Goal: Find specific page/section: Find specific page/section

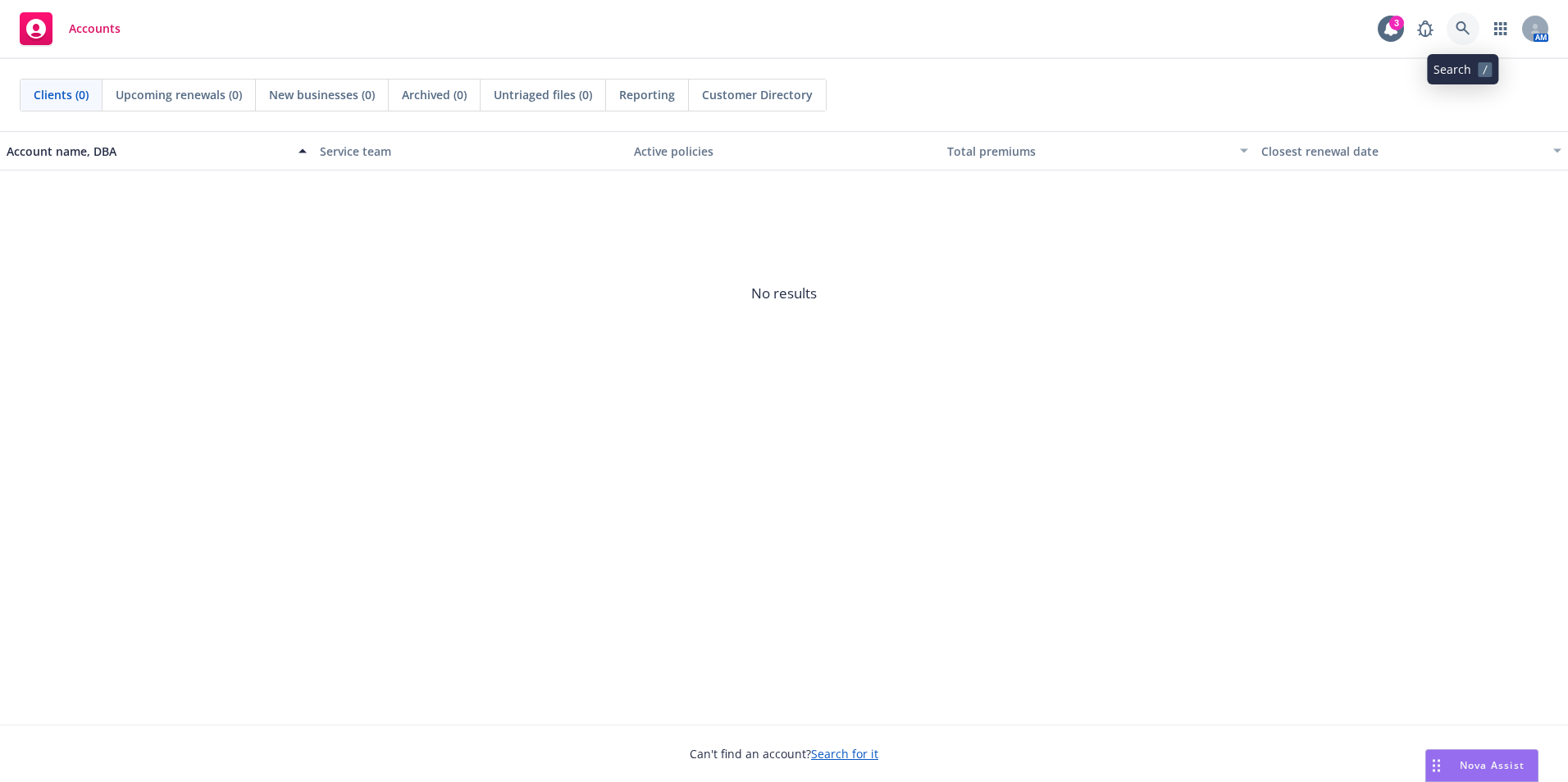
click at [1457, 25] on icon at bounding box center [1462, 29] width 14 height 14
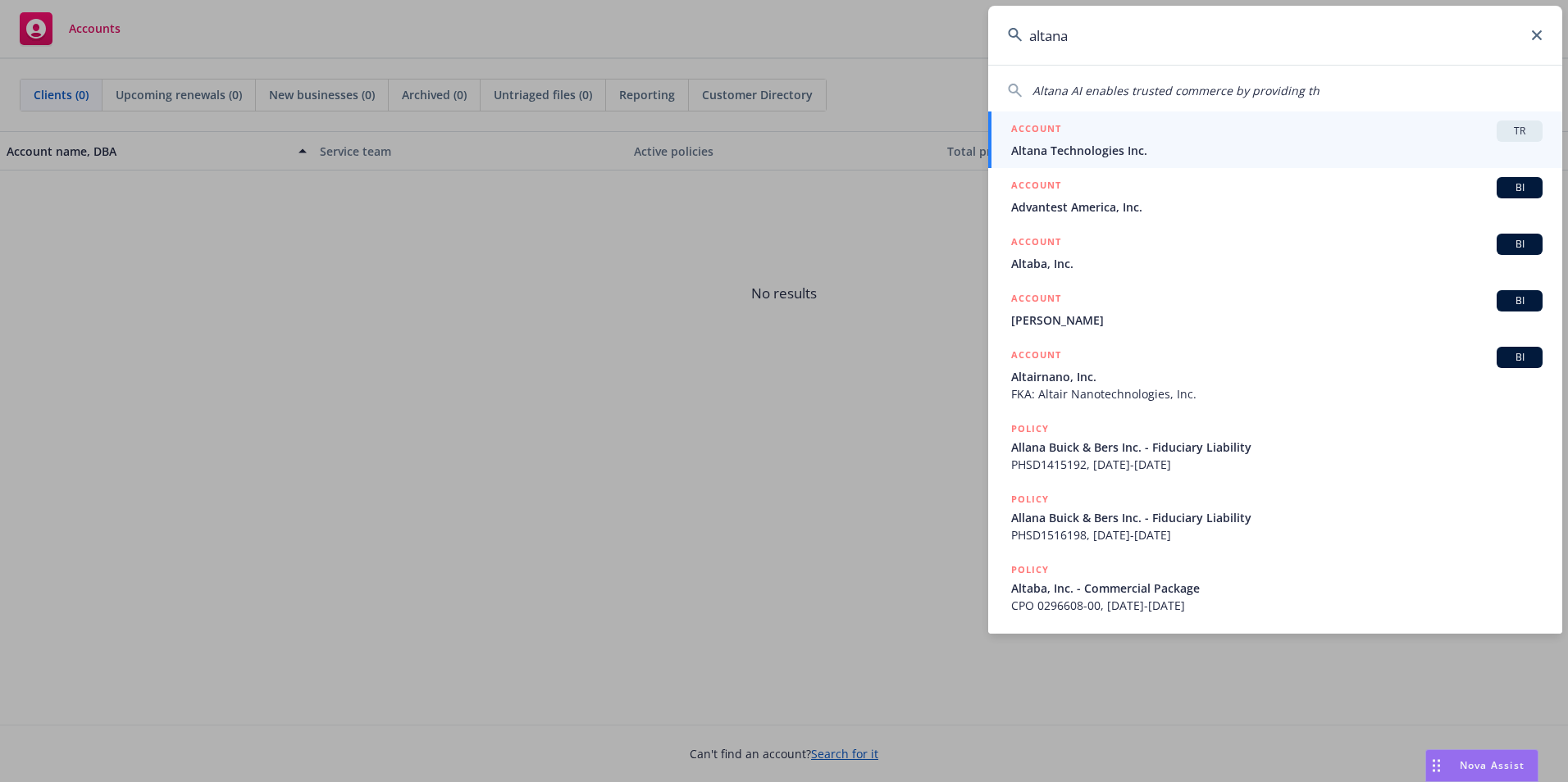
type input "altana"
click at [1231, 131] on div "ACCOUNT TR" at bounding box center [1277, 132] width 532 height 21
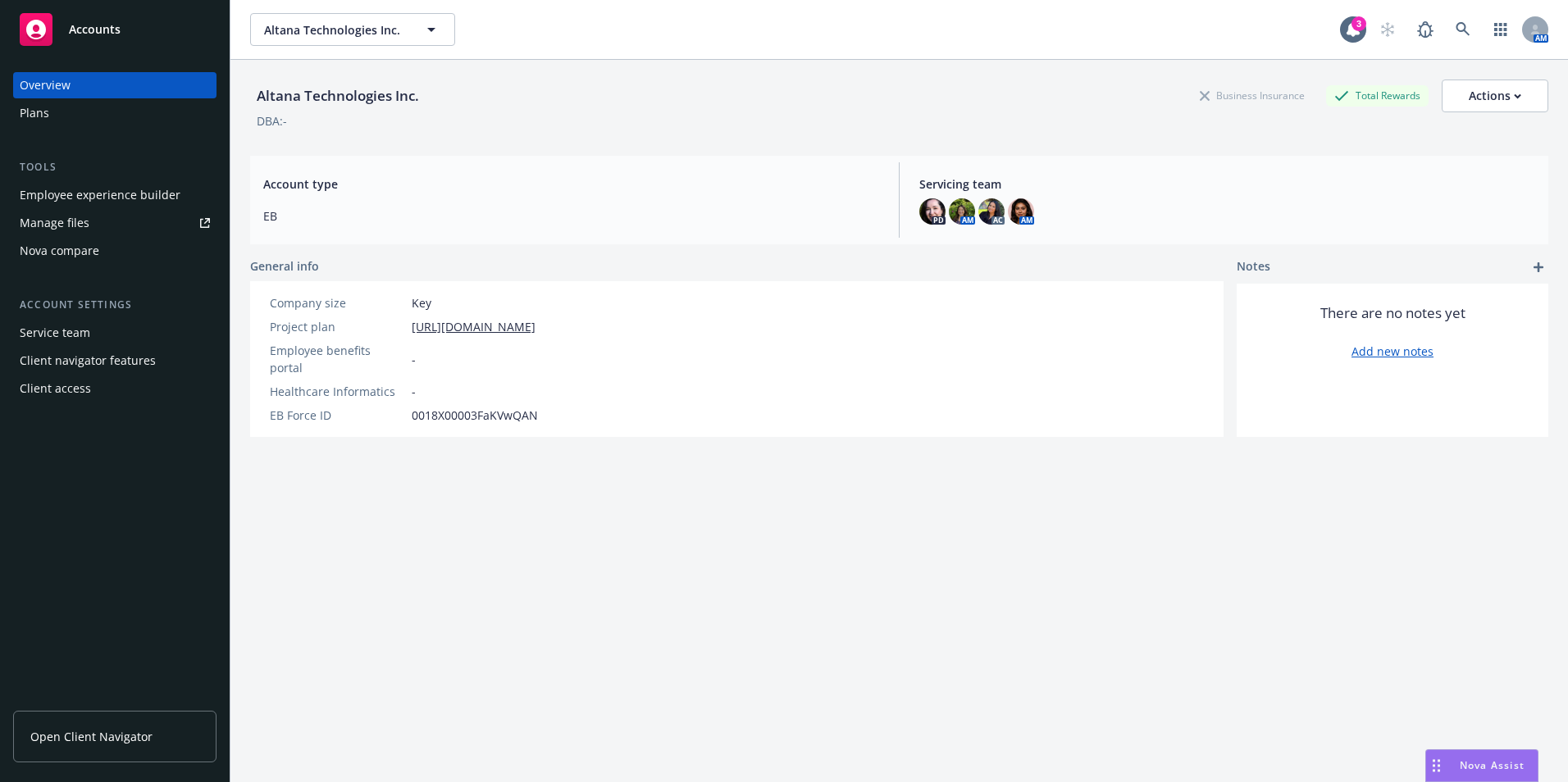
click at [87, 195] on div "Employee experience builder" at bounding box center [100, 194] width 161 height 26
click at [131, 750] on link "Open Client Navigator" at bounding box center [115, 736] width 203 height 52
